Goal: Information Seeking & Learning: Understand process/instructions

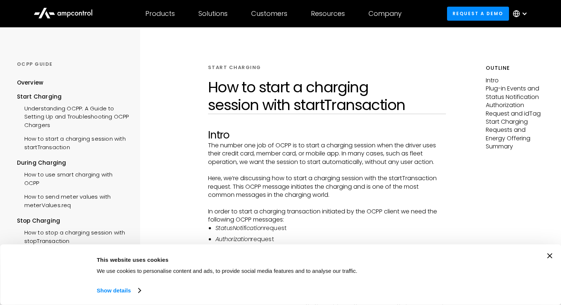
scroll to position [148, 0]
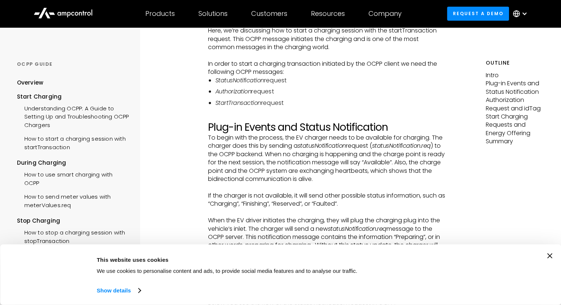
click at [551, 254] on icon "Close banner" at bounding box center [549, 255] width 5 height 5
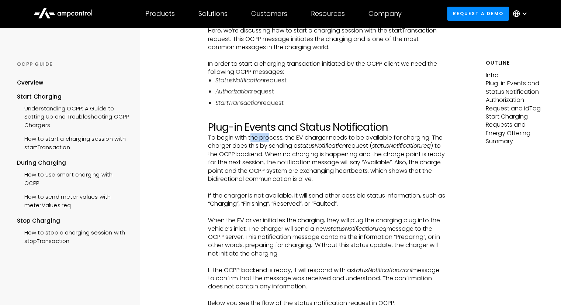
drag, startPoint x: 252, startPoint y: 141, endPoint x: 300, endPoint y: 140, distance: 48.7
click at [272, 140] on p "To begin with the process, the EV charger needs to be available for charging. T…" at bounding box center [327, 158] width 238 height 49
drag, startPoint x: 301, startPoint y: 140, endPoint x: 321, endPoint y: 140, distance: 19.9
click at [307, 140] on p "To begin with the process, the EV charger needs to be available for charging. T…" at bounding box center [327, 158] width 238 height 49
drag, startPoint x: 326, startPoint y: 141, endPoint x: 335, endPoint y: 141, distance: 8.9
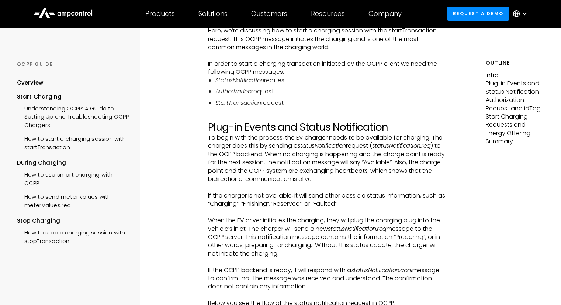
click at [332, 141] on p "To begin with the process, the EV charger needs to be available for charging. T…" at bounding box center [327, 158] width 238 height 49
drag, startPoint x: 368, startPoint y: 141, endPoint x: 373, endPoint y: 141, distance: 5.5
click at [373, 141] on p "To begin with the process, the EV charger needs to be available for charging. T…" at bounding box center [327, 158] width 238 height 49
drag, startPoint x: 383, startPoint y: 141, endPoint x: 403, endPoint y: 141, distance: 20.3
click at [391, 141] on p "To begin with the process, the EV charger needs to be available for charging. T…" at bounding box center [327, 158] width 238 height 49
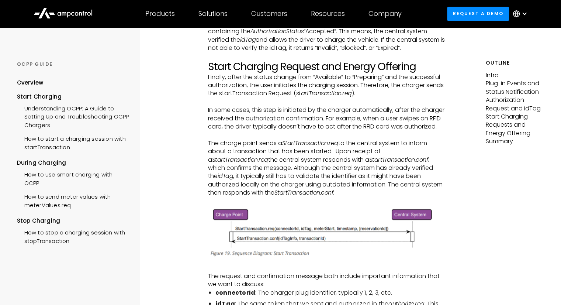
scroll to position [1181, 0]
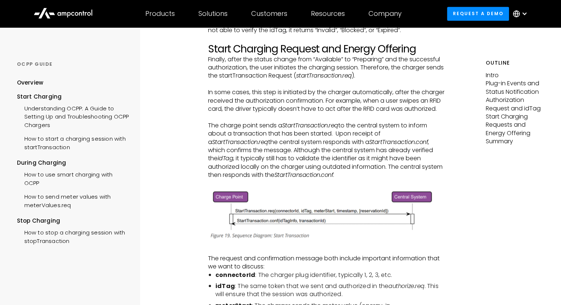
drag, startPoint x: 286, startPoint y: 75, endPoint x: 318, endPoint y: 76, distance: 31.7
click at [301, 76] on p "Finally, after the status change from “Available” to “Preparing” and the succes…" at bounding box center [327, 67] width 238 height 25
click at [330, 76] on p "Finally, after the status change from “Available” to “Preparing” and the succes…" at bounding box center [327, 67] width 238 height 25
drag, startPoint x: 347, startPoint y: 76, endPoint x: 362, endPoint y: 76, distance: 15.1
click at [351, 76] on p "Finally, after the status change from “Available” to “Preparing” and the succes…" at bounding box center [327, 67] width 238 height 25
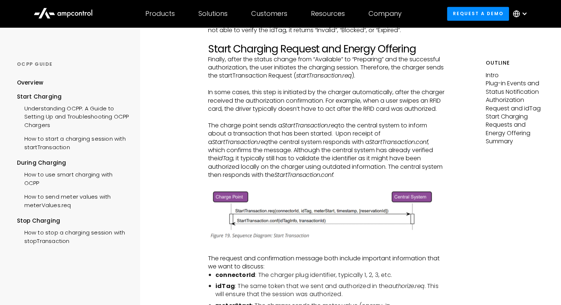
drag, startPoint x: 362, startPoint y: 76, endPoint x: 378, endPoint y: 76, distance: 15.5
click at [366, 76] on p "Finally, after the status change from “Available” to “Preparing” and the succes…" at bounding box center [327, 67] width 238 height 25
click at [380, 76] on p "Finally, after the status change from “Available” to “Preparing” and the succes…" at bounding box center [327, 67] width 238 height 25
drag, startPoint x: 392, startPoint y: 75, endPoint x: 418, endPoint y: 73, distance: 25.8
click at [397, 74] on p "Finally, after the status change from “Available” to “Preparing” and the succes…" at bounding box center [327, 67] width 238 height 25
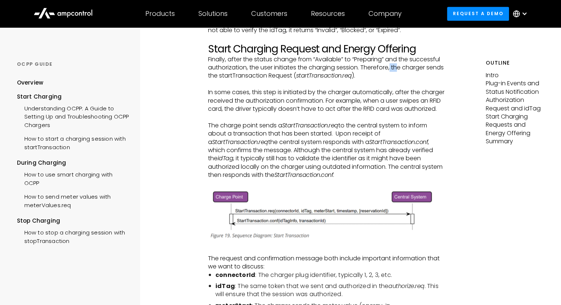
click at [429, 73] on p "Finally, after the status change from “Available” to “Preparing” and the succes…" at bounding box center [327, 67] width 238 height 25
drag, startPoint x: 203, startPoint y: 87, endPoint x: 223, endPoint y: 84, distance: 20.0
click at [240, 80] on p "Finally, after the status change from “Available” to “Preparing” and the succes…" at bounding box center [327, 67] width 238 height 25
drag, startPoint x: 263, startPoint y: 84, endPoint x: 284, endPoint y: 84, distance: 20.7
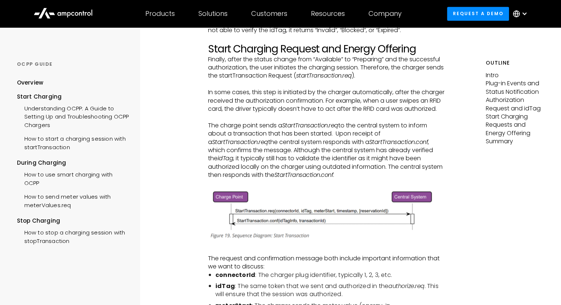
click at [269, 80] on p "Finally, after the status change from “Available” to “Preparing” and the succes…" at bounding box center [327, 67] width 238 height 25
drag, startPoint x: 284, startPoint y: 84, endPoint x: 301, endPoint y: 84, distance: 17.0
click at [288, 80] on p "Finally, after the status change from “Available” to “Preparing” and the succes…" at bounding box center [327, 67] width 238 height 25
drag, startPoint x: 301, startPoint y: 84, endPoint x: 315, endPoint y: 84, distance: 13.7
click at [306, 80] on p "Finally, after the status change from “Available” to “Preparing” and the succes…" at bounding box center [327, 67] width 238 height 25
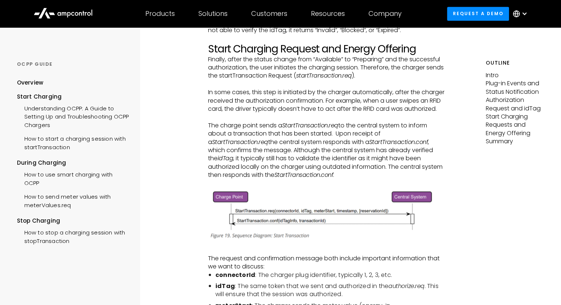
drag, startPoint x: 315, startPoint y: 84, endPoint x: 336, endPoint y: 84, distance: 21.0
click at [321, 80] on p "Finally, after the status change from “Available” to “Preparing” and the succes…" at bounding box center [327, 67] width 238 height 25
click at [338, 80] on em "startTransaction.req" at bounding box center [324, 75] width 56 height 8
drag, startPoint x: 344, startPoint y: 84, endPoint x: 355, endPoint y: 82, distance: 11.5
click at [347, 80] on em "startTransaction.req" at bounding box center [324, 75] width 56 height 8
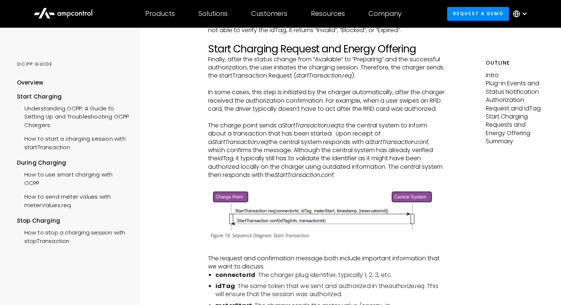
click at [220, 105] on p "In some cases, this step is initiated by the charger automatically, after the c…" at bounding box center [327, 100] width 238 height 25
drag, startPoint x: 241, startPoint y: 102, endPoint x: 258, endPoint y: 102, distance: 17.7
click at [242, 102] on p "In some cases, this step is initiated by the charger automatically, after the c…" at bounding box center [327, 100] width 238 height 25
click at [265, 102] on p "In some cases, this step is initiated by the charger automatically, after the c…" at bounding box center [327, 100] width 238 height 25
drag, startPoint x: 278, startPoint y: 102, endPoint x: 283, endPoint y: 102, distance: 4.8
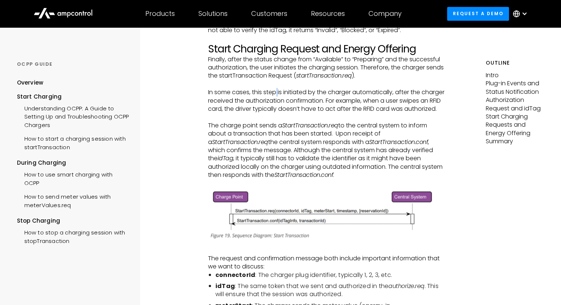
click at [279, 102] on p "In some cases, this step is initiated by the charger automatically, after the c…" at bounding box center [327, 100] width 238 height 25
drag, startPoint x: 283, startPoint y: 102, endPoint x: 292, endPoint y: 102, distance: 8.9
click at [292, 102] on p "In some cases, this step is initiated by the charger automatically, after the c…" at bounding box center [327, 100] width 238 height 25
click at [311, 102] on p "In some cases, this step is initiated by the charger automatically, after the c…" at bounding box center [327, 100] width 238 height 25
click at [322, 102] on p "In some cases, this step is initiated by the charger automatically, after the c…" at bounding box center [327, 100] width 238 height 25
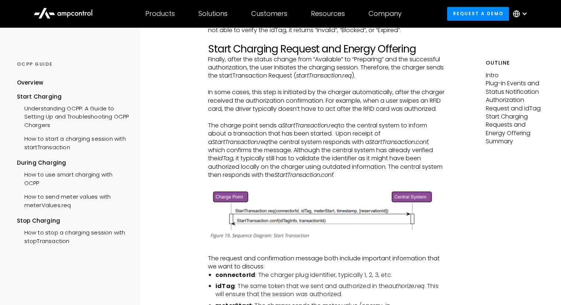
drag, startPoint x: 327, startPoint y: 102, endPoint x: 336, endPoint y: 102, distance: 8.9
click at [329, 102] on p "In some cases, this step is initiated by the charger automatically, after the c…" at bounding box center [327, 100] width 238 height 25
drag, startPoint x: 336, startPoint y: 102, endPoint x: 345, endPoint y: 102, distance: 9.6
click at [338, 102] on p "In some cases, this step is initiated by the charger automatically, after the c…" at bounding box center [327, 100] width 238 height 25
click at [350, 102] on p "In some cases, this step is initiated by the charger automatically, after the c…" at bounding box center [327, 100] width 238 height 25
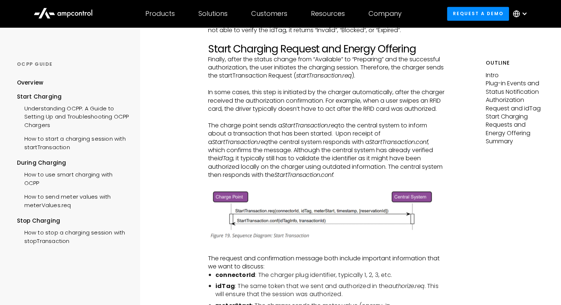
click at [360, 102] on p "In some cases, this step is initiated by the charger automatically, after the c…" at bounding box center [327, 100] width 238 height 25
drag, startPoint x: 371, startPoint y: 102, endPoint x: 391, endPoint y: 102, distance: 20.3
click at [375, 102] on p "In some cases, this step is initiated by the charger automatically, after the c…" at bounding box center [327, 100] width 238 height 25
drag, startPoint x: 391, startPoint y: 102, endPoint x: 413, endPoint y: 102, distance: 21.4
click at [396, 102] on p "In some cases, this step is initiated by the charger automatically, after the c…" at bounding box center [327, 100] width 238 height 25
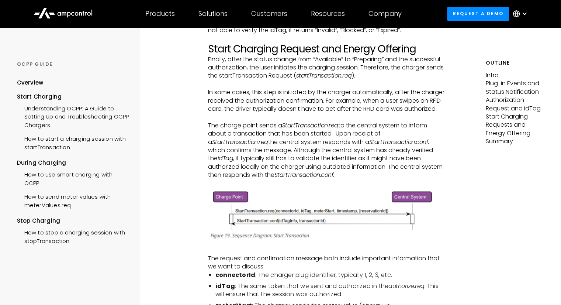
click at [413, 102] on p "In some cases, this step is initiated by the charger automatically, after the c…" at bounding box center [327, 100] width 238 height 25
drag, startPoint x: 260, startPoint y: 109, endPoint x: 266, endPoint y: 108, distance: 5.6
click at [260, 109] on p "In some cases, this step is initiated by the charger automatically, after the c…" at bounding box center [327, 100] width 238 height 25
drag, startPoint x: 266, startPoint y: 108, endPoint x: 294, endPoint y: 108, distance: 28.0
click at [281, 108] on p "In some cases, this step is initiated by the charger automatically, after the c…" at bounding box center [327, 100] width 238 height 25
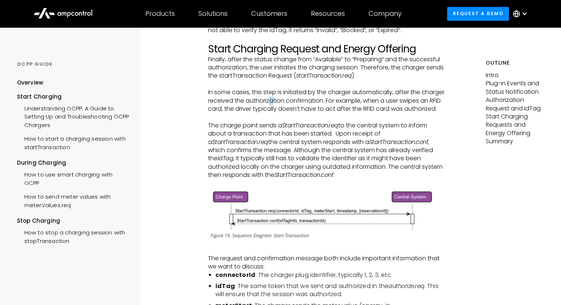
drag, startPoint x: 296, startPoint y: 108, endPoint x: 304, endPoint y: 109, distance: 7.4
click at [301, 109] on p "In some cases, this step is initiated by the charger automatically, after the c…" at bounding box center [327, 100] width 238 height 25
drag, startPoint x: 325, startPoint y: 109, endPoint x: 341, endPoint y: 108, distance: 15.9
click at [329, 109] on p "In some cases, this step is initiated by the charger automatically, after the c…" at bounding box center [327, 100] width 238 height 25
drag, startPoint x: 341, startPoint y: 108, endPoint x: 355, endPoint y: 108, distance: 14.4
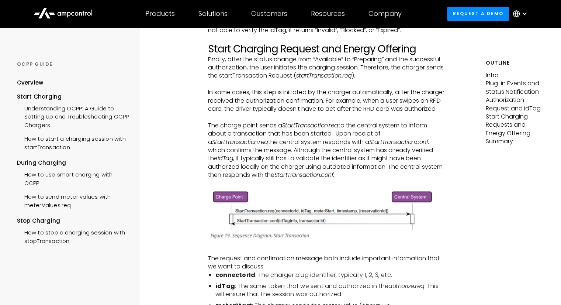
click at [346, 108] on p "In some cases, this step is initiated by the charger automatically, after the c…" at bounding box center [327, 100] width 238 height 25
drag, startPoint x: 358, startPoint y: 108, endPoint x: 366, endPoint y: 108, distance: 8.1
click at [362, 108] on p "In some cases, this step is initiated by the charger automatically, after the c…" at bounding box center [327, 100] width 238 height 25
drag, startPoint x: 376, startPoint y: 108, endPoint x: 394, endPoint y: 109, distance: 18.1
click at [380, 109] on p "In some cases, this step is initiated by the charger automatically, after the c…" at bounding box center [327, 100] width 238 height 25
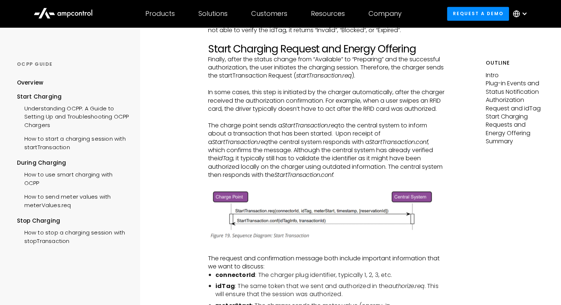
click at [401, 109] on p "In some cases, this step is initiated by the charger automatically, after the c…" at bounding box center [327, 100] width 238 height 25
click at [414, 107] on p "In some cases, this step is initiated by the charger automatically, after the c…" at bounding box center [327, 100] width 238 height 25
drag, startPoint x: 240, startPoint y: 118, endPoint x: 254, endPoint y: 117, distance: 14.1
click at [244, 113] on p "In some cases, this step is initiated by the charger automatically, after the c…" at bounding box center [327, 100] width 238 height 25
drag
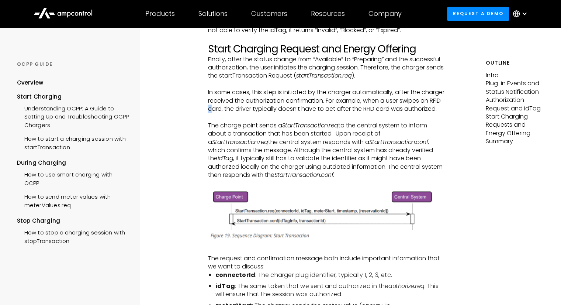
click at [265, 113] on p "In some cases, this step is initiated by the charger automatically, after the c…" at bounding box center [327, 100] width 238 height 25
click at [289, 113] on p "In some cases, this step is initiated by the charger automatically, after the c…" at bounding box center [327, 100] width 238 height 25
click at [310, 113] on p "In some cases, this step is initiated by the charger automatically, after the c…" at bounding box center [327, 100] width 238 height 25
click at [341, 113] on p "In some cases, this step is initiated by the charger automatically, after the c…" at bounding box center [327, 100] width 238 height 25
click at [359, 113] on p "In some cases, this step is initiated by the charger automatically, after the c…" at bounding box center [327, 100] width 238 height 25
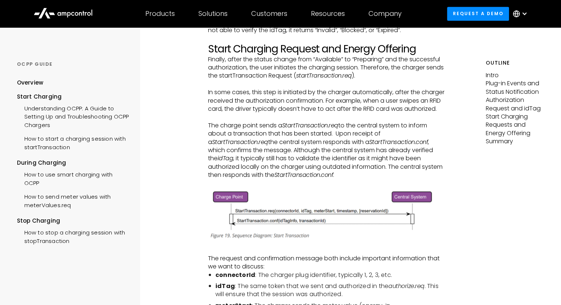
click at [381, 113] on p "In some cases, this step is initiated by the charger automatically, after the c…" at bounding box center [327, 100] width 238 height 25
click at [397, 113] on p "In some cases, this step is initiated by the charger automatically, after the c…" at bounding box center [327, 100] width 238 height 25
click at [416, 113] on p "In some cases, this step is initiated by the charger automatically, after the c…" at bounding box center [327, 100] width 238 height 25
click at [238, 144] on p "The charge point sends a StartTransaction.req to the central system to inform a…" at bounding box center [327, 150] width 238 height 58
click at [261, 142] on p "The charge point sends a StartTransaction.req to the central system to inform a…" at bounding box center [327, 150] width 238 height 58
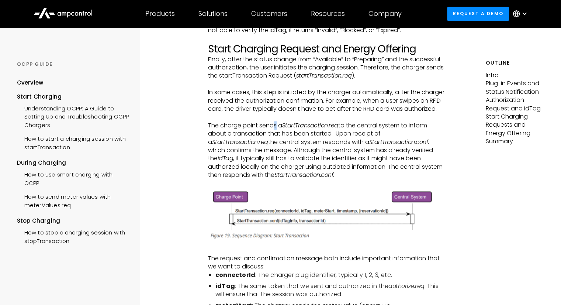
click at [277, 142] on p "The charge point sends a StartTransaction.req to the central system to inform a…" at bounding box center [327, 150] width 238 height 58
click at [308, 129] on em "StartTransaction.req" at bounding box center [310, 125] width 56 height 8
click at [334, 129] on em "StartTransaction.req" at bounding box center [310, 125] width 56 height 8
click at [356, 142] on p "The charge point sends a StartTransaction.req to the central system to inform a…" at bounding box center [327, 150] width 238 height 58
click at [372, 142] on p "The charge point sends a StartTransaction.req to the central system to inform a…" at bounding box center [327, 150] width 238 height 58
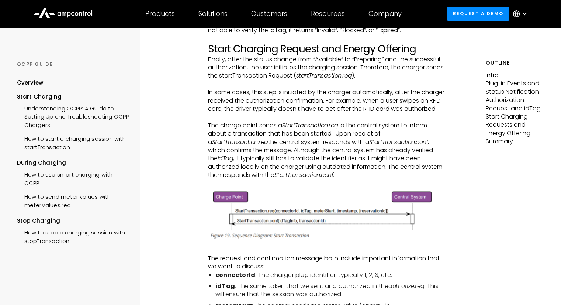
click at [394, 141] on p "The charge point sends a StartTransaction.req to the central system to inform a…" at bounding box center [327, 150] width 238 height 58
click at [404, 141] on p "The charge point sends a StartTransaction.req to the central system to inform a…" at bounding box center [327, 150] width 238 height 58
click at [423, 141] on p "The charge point sends a StartTransaction.req to the central system to inform a…" at bounding box center [327, 150] width 238 height 58
click at [228, 150] on p "The charge point sends a StartTransaction.req to the central system to inform a…" at bounding box center [327, 150] width 238 height 58
click at [249, 149] on p "The charge point sends a StartTransaction.req to the central system to inform a…" at bounding box center [327, 150] width 238 height 58
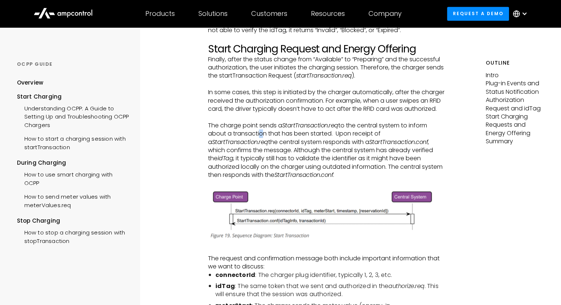
click at [264, 149] on p "The charge point sends a StartTransaction.req to the central system to inform a…" at bounding box center [327, 150] width 238 height 58
click at [281, 149] on p "The charge point sends a StartTransaction.req to the central system to inform a…" at bounding box center [327, 150] width 238 height 58
click at [293, 149] on p "The charge point sends a StartTransaction.req to the central system to inform a…" at bounding box center [327, 150] width 238 height 58
click at [309, 149] on p "The charge point sends a StartTransaction.req to the central system to inform a…" at bounding box center [327, 150] width 238 height 58
click at [322, 150] on p "The charge point sends a StartTransaction.req to the central system to inform a…" at bounding box center [327, 150] width 238 height 58
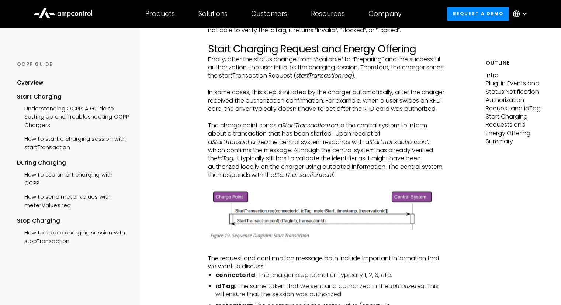
click at [348, 151] on p "The charge point sends a StartTransaction.req to the central system to inform a…" at bounding box center [327, 150] width 238 height 58
click at [362, 151] on p "The charge point sends a StartTransaction.req to the central system to inform a…" at bounding box center [327, 150] width 238 height 58
click at [377, 151] on p "The charge point sends a StartTransaction.req to the central system to inform a…" at bounding box center [327, 150] width 238 height 58
click at [268, 146] on em "StartTransaction.req" at bounding box center [240, 142] width 56 height 8
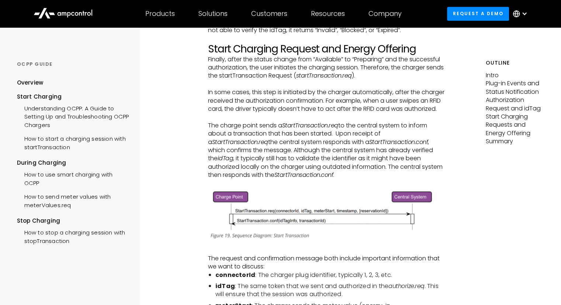
click at [208, 157] on p "The charge point sends a StartTransaction.req to the central system to inform a…" at bounding box center [327, 150] width 238 height 58
click at [253, 159] on p "The charge point sends a StartTransaction.req to the central system to inform a…" at bounding box center [327, 150] width 238 height 58
click at [294, 158] on p "The charge point sends a StartTransaction.req to the central system to inform a…" at bounding box center [327, 150] width 238 height 58
click at [369, 146] on em "StartTransaction.conf" at bounding box center [398, 142] width 59 height 8
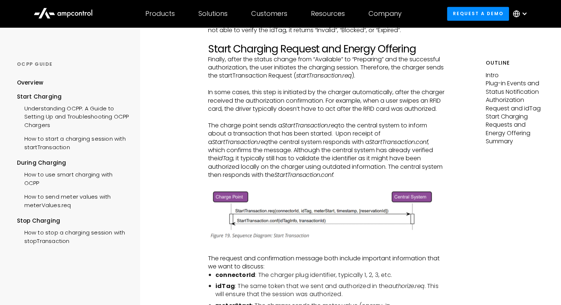
click at [381, 157] on p "The charge point sends a StartTransaction.req to the central system to inform a…" at bounding box center [327, 150] width 238 height 58
click at [407, 156] on p "The charge point sends a StartTransaction.req to the central system to inform a…" at bounding box center [327, 150] width 238 height 58
click at [422, 156] on p "The charge point sends a StartTransaction.req to the central system to inform a…" at bounding box center [327, 150] width 238 height 58
click at [290, 166] on p "The charge point sends a StartTransaction.req to the central system to inform a…" at bounding box center [327, 150] width 238 height 58
click at [309, 169] on p "The charge point sends a StartTransaction.req to the central system to inform a…" at bounding box center [327, 150] width 238 height 58
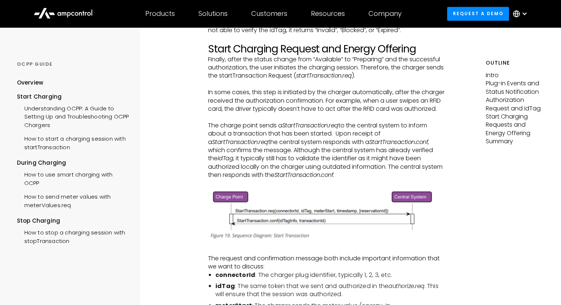
click at [334, 169] on p "The charge point sends a StartTransaction.req to the central system to inform a…" at bounding box center [327, 150] width 238 height 58
click at [347, 169] on p "The charge point sends a StartTransaction.req to the central system to inform a…" at bounding box center [327, 150] width 238 height 58
click at [364, 168] on p "The charge point sends a StartTransaction.req to the central system to inform a…" at bounding box center [327, 150] width 238 height 58
click at [382, 168] on p "The charge point sends a StartTransaction.req to the central system to inform a…" at bounding box center [327, 150] width 238 height 58
click at [234, 162] on em "idTag" at bounding box center [226, 158] width 16 height 8
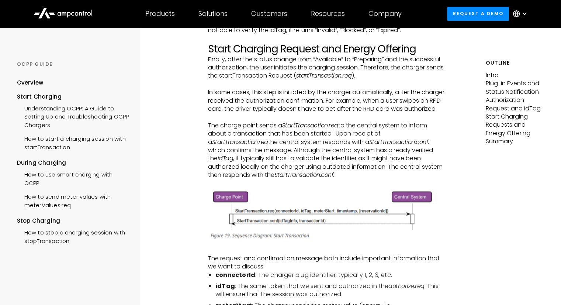
click at [422, 167] on p "The charge point sends a StartTransaction.req to the central system to inform a…" at bounding box center [327, 150] width 238 height 58
click at [436, 166] on p "The charge point sends a StartTransaction.req to the central system to inform a…" at bounding box center [327, 150] width 238 height 58
click at [283, 175] on p "The charge point sends a StartTransaction.req to the central system to inform a…" at bounding box center [327, 150] width 238 height 58
click at [316, 175] on p "The charge point sends a StartTransaction.req to the central system to inform a…" at bounding box center [327, 150] width 238 height 58
click at [351, 176] on p "The charge point sends a StartTransaction.req to the central system to inform a…" at bounding box center [327, 150] width 238 height 58
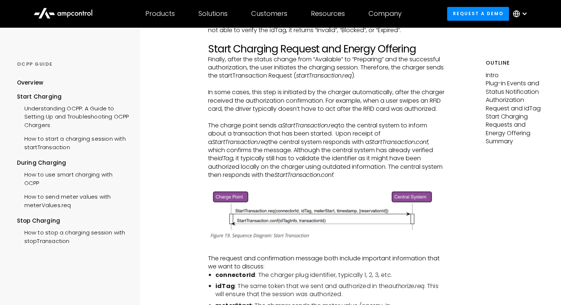
click at [375, 176] on p "The charge point sends a StartTransaction.req to the central system to inform a…" at bounding box center [327, 150] width 238 height 58
click at [406, 176] on p "The charge point sends a StartTransaction.req to the central system to inform a…" at bounding box center [327, 150] width 238 height 58
click at [427, 176] on p "The charge point sends a StartTransaction.req to the central system to inform a…" at bounding box center [327, 150] width 238 height 58
click at [441, 176] on p "The charge point sends a StartTransaction.req to the central system to inform a…" at bounding box center [327, 150] width 238 height 58
click at [245, 179] on p "The charge point sends a StartTransaction.req to the central system to inform a…" at bounding box center [327, 150] width 238 height 58
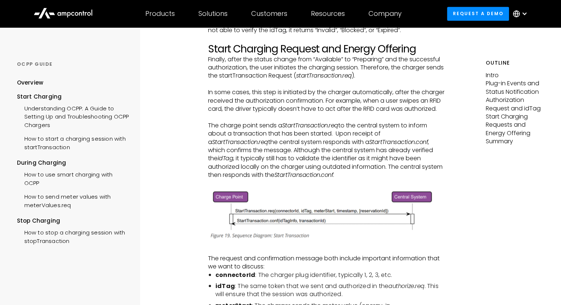
click at [274, 179] on p "The charge point sends a StartTransaction.req to the central system to inform a…" at bounding box center [327, 150] width 238 height 58
click at [310, 179] on p "The charge point sends a StartTransaction.req to the central system to inform a…" at bounding box center [327, 150] width 238 height 58
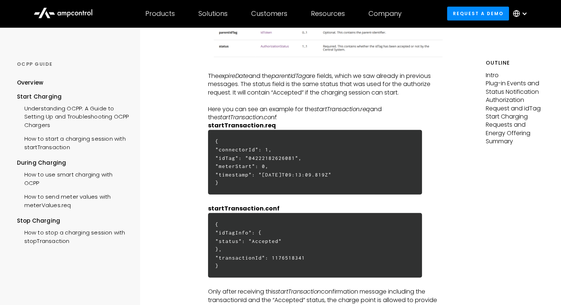
scroll to position [1771, 0]
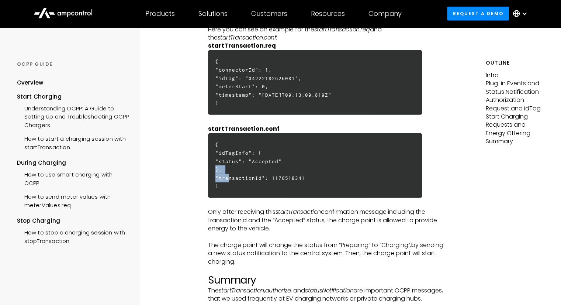
scroll to position [1845, 0]
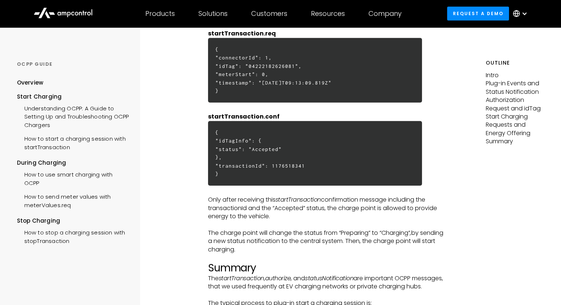
click at [246, 220] on p "Only after receiving this startTransaction confirmation message including the t…" at bounding box center [327, 208] width 238 height 25
click at [276, 217] on p "Only after receiving this startTransaction confirmation message including the t…" at bounding box center [327, 208] width 238 height 25
click at [319, 204] on em "startTransaction" at bounding box center [298, 199] width 45 height 8
click at [333, 216] on p "Only after receiving this startTransaction confirmation message including the t…" at bounding box center [327, 208] width 238 height 25
click at [353, 216] on p "Only after receiving this startTransaction confirmation message including the t…" at bounding box center [327, 208] width 238 height 25
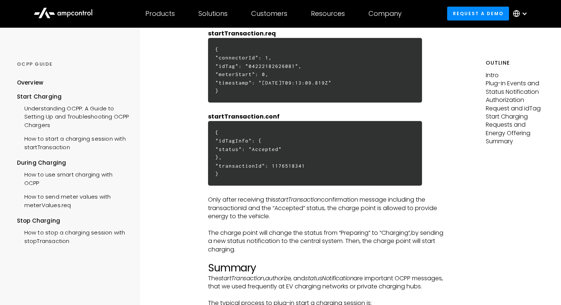
click at [368, 215] on p "Only after receiving this startTransaction confirmation message including the t…" at bounding box center [327, 208] width 238 height 25
click at [354, 218] on p "Only after receiving this startTransaction confirmation message including the t…" at bounding box center [327, 208] width 238 height 25
click at [386, 217] on p "Only after receiving this startTransaction confirmation message including the t…" at bounding box center [327, 208] width 238 height 25
click at [397, 217] on p "Only after receiving this startTransaction confirmation message including the t…" at bounding box center [327, 208] width 238 height 25
click at [418, 217] on p "Only after receiving this startTransaction confirmation message including the t…" at bounding box center [327, 208] width 238 height 25
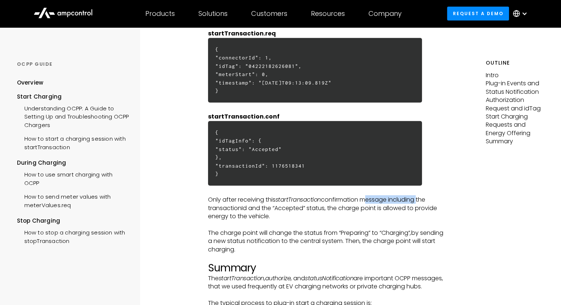
click at [429, 217] on p "Only after receiving this startTransaction confirmation message including the t…" at bounding box center [327, 208] width 238 height 25
click at [226, 220] on p "Only after receiving this startTransaction confirmation message including the t…" at bounding box center [327, 208] width 238 height 25
click at [248, 220] on p "Only after receiving this startTransaction confirmation message including the t…" at bounding box center [327, 208] width 238 height 25
click at [264, 220] on p "Only after receiving this startTransaction confirmation message including the t…" at bounding box center [327, 208] width 238 height 25
click at [278, 220] on p "Only after receiving this startTransaction confirmation message including the t…" at bounding box center [327, 208] width 238 height 25
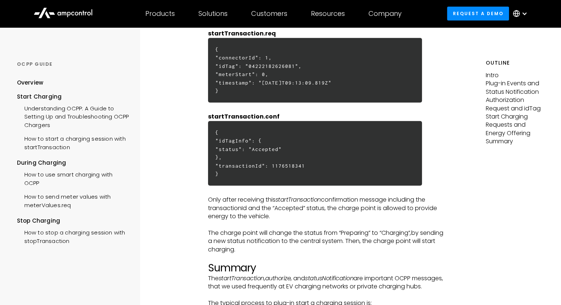
click at [286, 220] on p "Only after receiving this startTransaction confirmation message including the t…" at bounding box center [327, 208] width 238 height 25
click at [301, 220] on p "Only after receiving this startTransaction confirmation message including the t…" at bounding box center [327, 208] width 238 height 25
click at [315, 220] on p "Only after receiving this startTransaction confirmation message including the t…" at bounding box center [327, 208] width 238 height 25
click at [325, 220] on p "Only after receiving this startTransaction confirmation message including the t…" at bounding box center [327, 208] width 238 height 25
click at [374, 220] on p "Only after receiving this startTransaction confirmation message including the t…" at bounding box center [327, 208] width 238 height 25
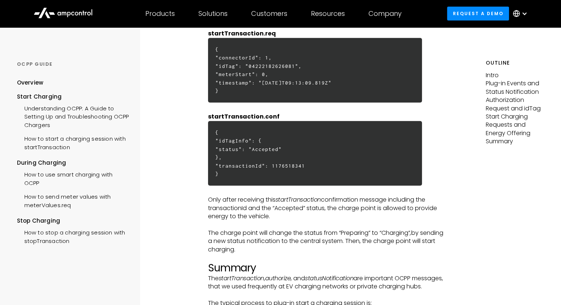
click at [384, 220] on p "Only after receiving this startTransaction confirmation message including the t…" at bounding box center [327, 208] width 238 height 25
click at [403, 220] on p "Only after receiving this startTransaction confirmation message including the t…" at bounding box center [327, 208] width 238 height 25
click at [421, 220] on p "Only after receiving this startTransaction confirmation message including the t…" at bounding box center [327, 208] width 238 height 25
click at [436, 220] on p "Only after receiving this startTransaction confirmation message including the t…" at bounding box center [327, 208] width 238 height 25
click at [260, 220] on p "Only after receiving this startTransaction confirmation message including the t…" at bounding box center [327, 208] width 238 height 25
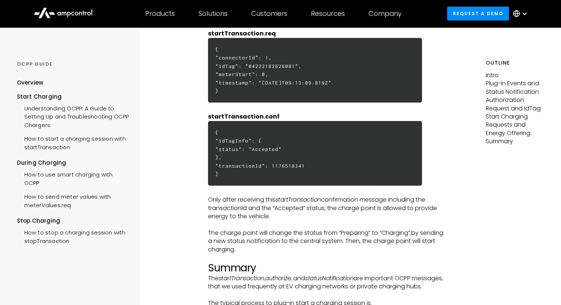
click at [287, 220] on p "Only after receiving this startTransaction confirmation message including the t…" at bounding box center [327, 208] width 238 height 25
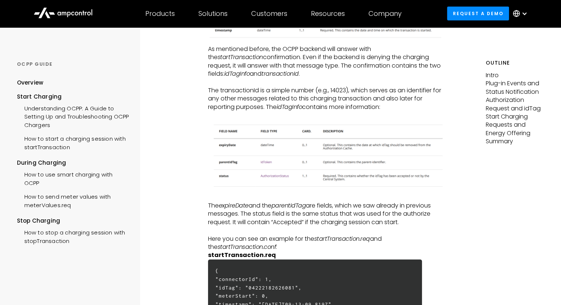
scroll to position [1550, 0]
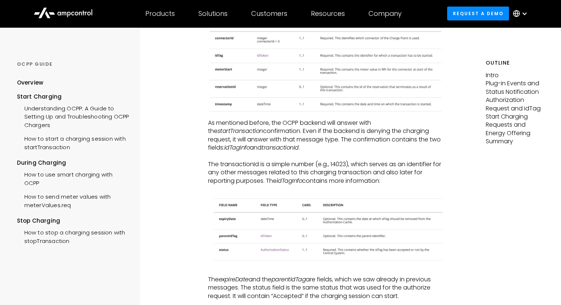
click at [384, 150] on p "As mentioned before, the OCPP backend will answer with the startTransaction con…" at bounding box center [327, 135] width 238 height 33
click at [254, 152] on p "As mentioned before, the OCPP backend will answer with the startTransaction con…" at bounding box center [327, 135] width 238 height 33
click at [272, 152] on p "As mentioned before, the OCPP backend will answer with the startTransaction con…" at bounding box center [327, 135] width 238 height 33
click at [287, 152] on p "As mentioned before, the OCPP backend will answer with the startTransaction con…" at bounding box center [327, 135] width 238 height 33
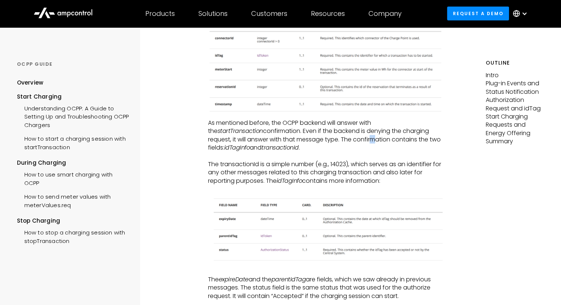
click at [311, 152] on p "As mentioned before, the OCPP backend will answer with the startTransaction con…" at bounding box center [327, 135] width 238 height 33
click at [335, 152] on p "As mentioned before, the OCPP backend will answer with the startTransaction con…" at bounding box center [327, 135] width 238 height 33
click at [364, 152] on p "As mentioned before, the OCPP backend will answer with the startTransaction con…" at bounding box center [327, 135] width 238 height 33
click at [388, 152] on p "As mentioned before, the OCPP backend will answer with the startTransaction con…" at bounding box center [327, 135] width 238 height 33
click at [403, 152] on p "As mentioned before, the OCPP backend will answer with the startTransaction con…" at bounding box center [327, 135] width 238 height 33
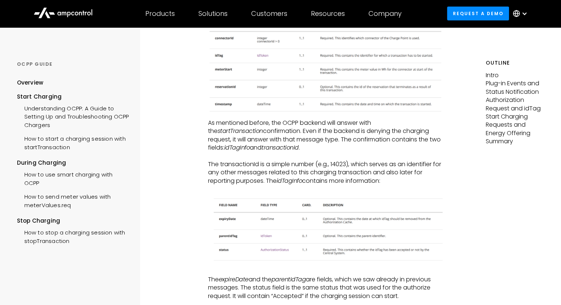
click at [250, 152] on em "idTagInfo" at bounding box center [237, 147] width 26 height 8
click at [429, 152] on p "As mentioned before, the OCPP backend will answer with the startTransaction con…" at bounding box center [327, 135] width 238 height 33
click at [262, 152] on em "transactionId" at bounding box center [280, 147] width 37 height 8
click at [225, 183] on p "The transactionId is a simple number (e.g., 14023), which serves as an identifi…" at bounding box center [327, 172] width 238 height 25
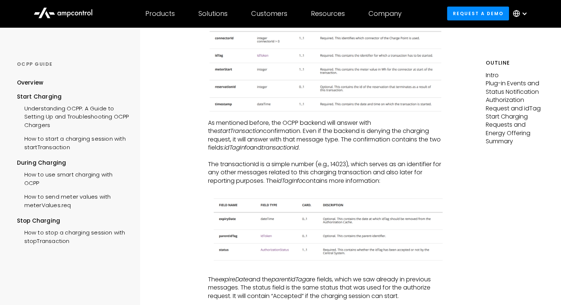
click at [264, 182] on p "The transactionId is a simple number (e.g., 14023), which serves as an identifi…" at bounding box center [327, 172] width 238 height 25
click at [292, 182] on p "The transactionId is a simple number (e.g., 14023), which serves as an identifi…" at bounding box center [327, 172] width 238 height 25
click at [318, 182] on p "The transactionId is a simple number (e.g., 14023), which serves as an identifi…" at bounding box center [327, 172] width 238 height 25
click at [351, 182] on p "The transactionId is a simple number (e.g., 14023), which serves as an identifi…" at bounding box center [327, 172] width 238 height 25
click at [373, 182] on p "The transactionId is a simple number (e.g., 14023), which serves as an identifi…" at bounding box center [327, 172] width 238 height 25
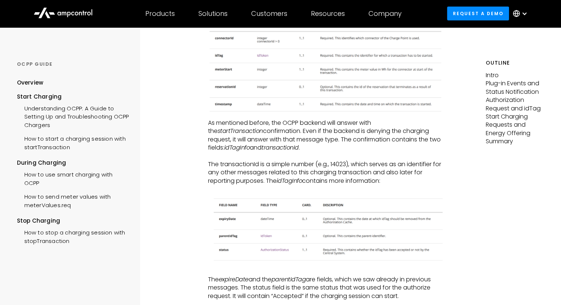
click at [391, 182] on p "The transactionId is a simple number (e.g., 14023), which serves as an identifi…" at bounding box center [327, 172] width 238 height 25
click at [410, 182] on p "The transactionId is a simple number (e.g., 14023), which serves as an identifi…" at bounding box center [327, 172] width 238 height 25
click at [429, 181] on p "The transactionId is a simple number (e.g., 14023), which serves as an identifi…" at bounding box center [327, 172] width 238 height 25
click at [445, 180] on p "The transactionId is a simple number (e.g., 14023), which serves as an identifi…" at bounding box center [327, 172] width 238 height 25
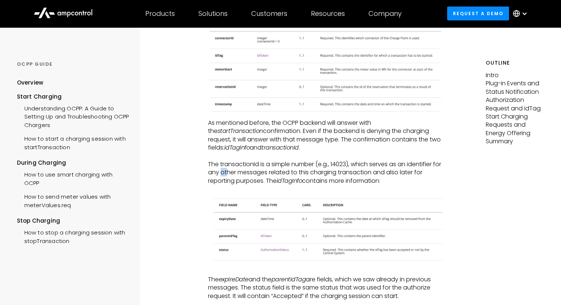
click at [231, 185] on p "The transactionId is a simple number (e.g., 14023), which serves as an identifi…" at bounding box center [327, 172] width 238 height 25
click at [248, 185] on p "The transactionId is a simple number (e.g., 14023), which serves as an identifi…" at bounding box center [327, 172] width 238 height 25
click at [266, 185] on p "The transactionId is a simple number (e.g., 14023), which serves as an identifi…" at bounding box center [327, 172] width 238 height 25
click at [289, 185] on p "The transactionId is a simple number (e.g., 14023), which serves as an identifi…" at bounding box center [327, 172] width 238 height 25
click at [314, 185] on p "The transactionId is a simple number (e.g., 14023), which serves as an identifi…" at bounding box center [327, 172] width 238 height 25
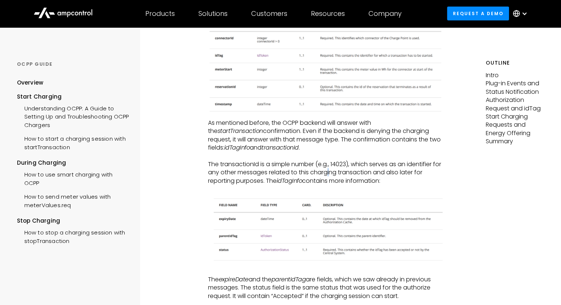
click at [336, 185] on p "The transactionId is a simple number (e.g., 14023), which serves as an identifi…" at bounding box center [327, 172] width 238 height 25
click at [345, 185] on p "The transactionId is a simple number (e.g., 14023), which serves as an identifi…" at bounding box center [327, 172] width 238 height 25
click at [369, 185] on p "The transactionId is a simple number (e.g., 14023), which serves as an identifi…" at bounding box center [327, 172] width 238 height 25
click at [387, 185] on p "The transactionId is a simple number (e.g., 14023), which serves as an identifi…" at bounding box center [327, 172] width 238 height 25
click at [409, 185] on p "The transactionId is a simple number (e.g., 14023), which serves as an identifi…" at bounding box center [327, 172] width 238 height 25
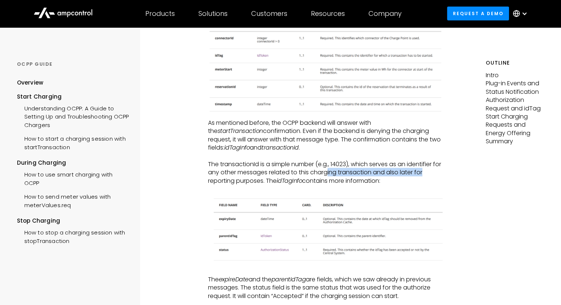
click at [266, 185] on p "The transactionId is a simple number (e.g., 14023), which serves as an identifi…" at bounding box center [327, 172] width 238 height 25
click at [235, 185] on p "The transactionId is a simple number (e.g., 14023), which serves as an identifi…" at bounding box center [327, 172] width 238 height 25
click at [258, 185] on p "The transactionId is a simple number (e.g., 14023), which serves as an identifi…" at bounding box center [327, 172] width 238 height 25
click at [270, 185] on p "The transactionId is a simple number (e.g., 14023), which serves as an identifi…" at bounding box center [327, 172] width 238 height 25
click at [283, 185] on em "idTagInfo" at bounding box center [290, 180] width 26 height 8
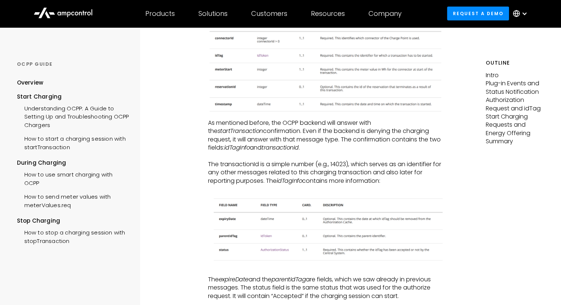
click at [303, 185] on em "idTagInfo" at bounding box center [290, 180] width 26 height 8
click at [323, 185] on p "The transactionId is a simple number (e.g., 14023), which serves as an identifi…" at bounding box center [327, 172] width 238 height 25
click at [340, 185] on p "The transactionId is a simple number (e.g., 14023), which serves as an identifi…" at bounding box center [327, 172] width 238 height 25
click at [363, 185] on p "The transactionId is a simple number (e.g., 14023), which serves as an identifi…" at bounding box center [327, 172] width 238 height 25
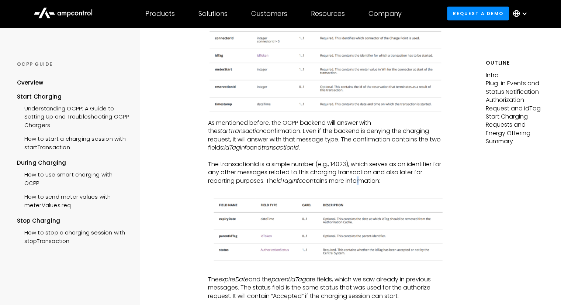
click at [290, 180] on p "The transactionId is a simple number (e.g., 14023), which serves as an identifi…" at bounding box center [327, 172] width 238 height 25
click at [294, 185] on em "idTagInfo" at bounding box center [290, 180] width 26 height 8
click at [366, 185] on p "The transactionId is a simple number (e.g., 14023), which serves as an identifi…" at bounding box center [327, 172] width 238 height 25
